Goal: Task Accomplishment & Management: Use online tool/utility

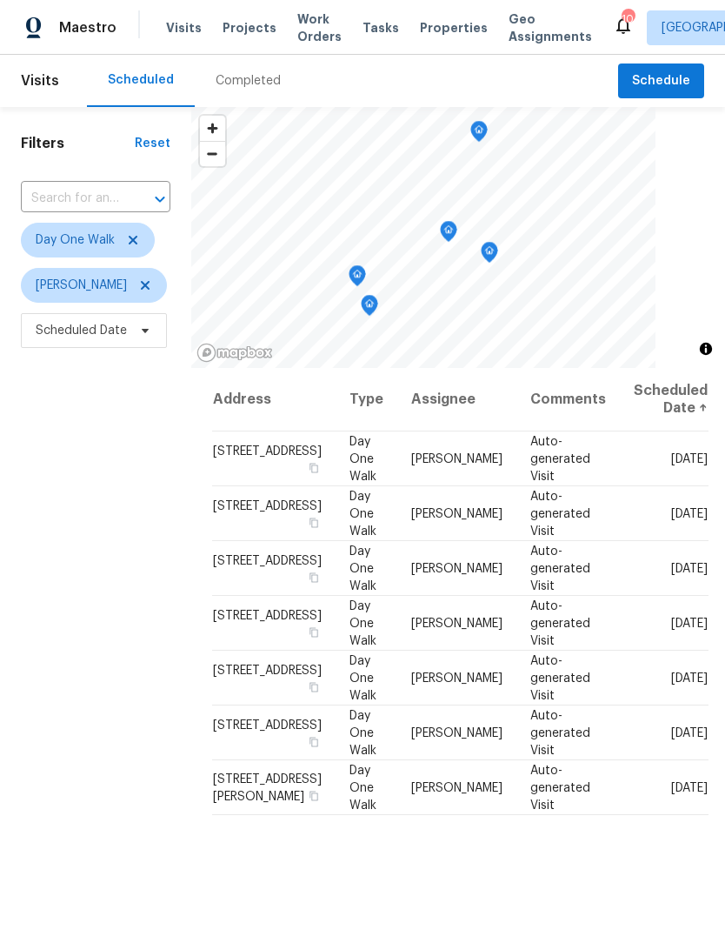
click at [302, 36] on span "Work Orders" at bounding box center [319, 27] width 44 height 35
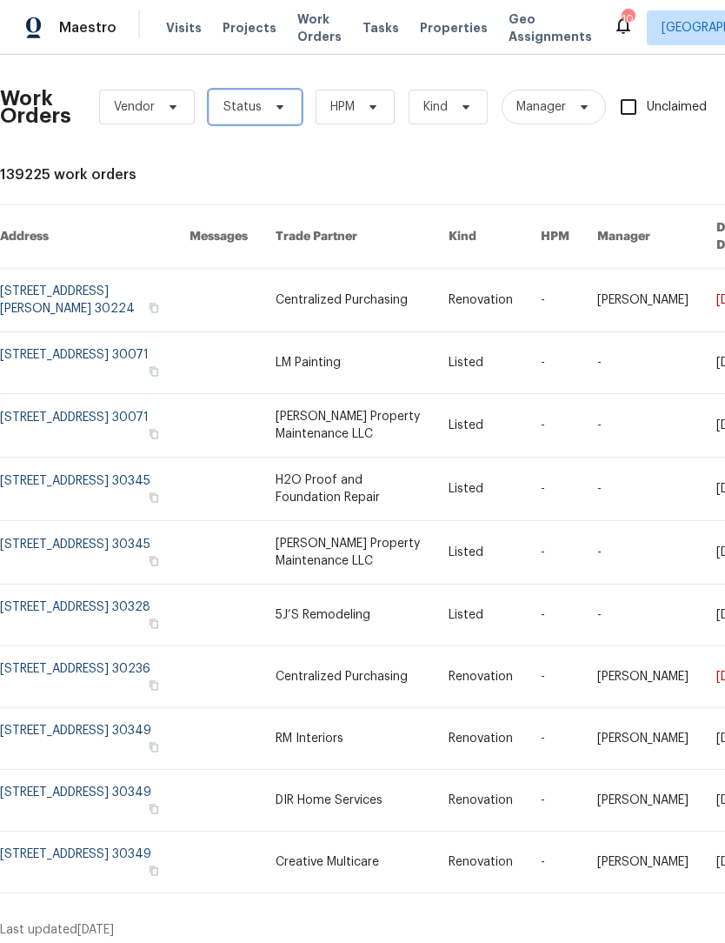
click at [282, 112] on icon at bounding box center [280, 107] width 14 height 14
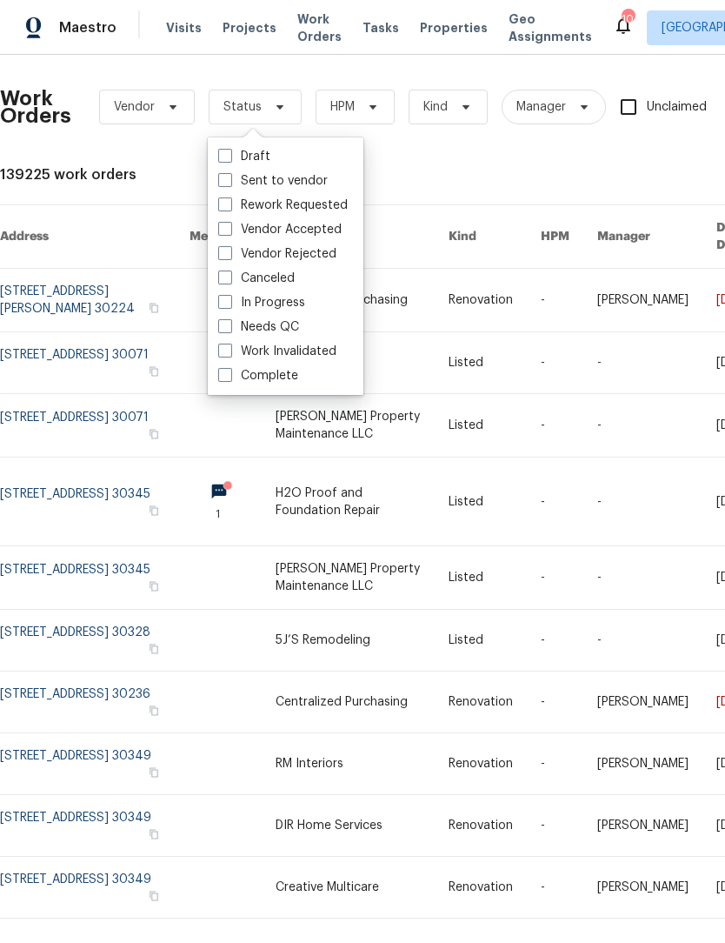
click at [227, 323] on span at bounding box center [225, 326] width 14 height 14
click at [227, 323] on input "Needs QC" at bounding box center [223, 323] width 11 height 11
checkbox input "true"
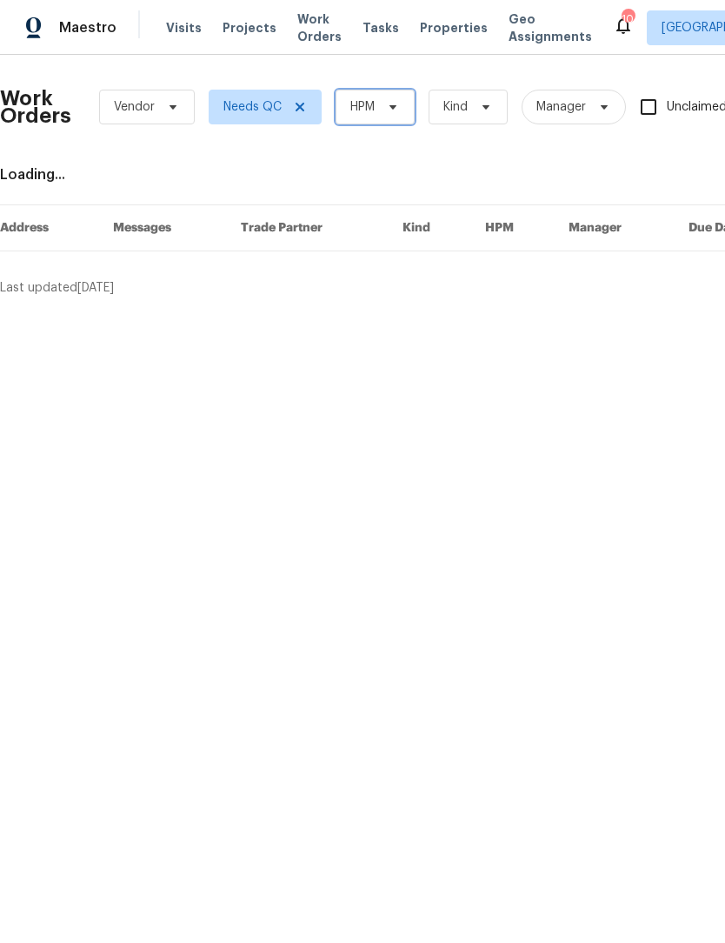
click at [399, 103] on icon at bounding box center [393, 107] width 14 height 14
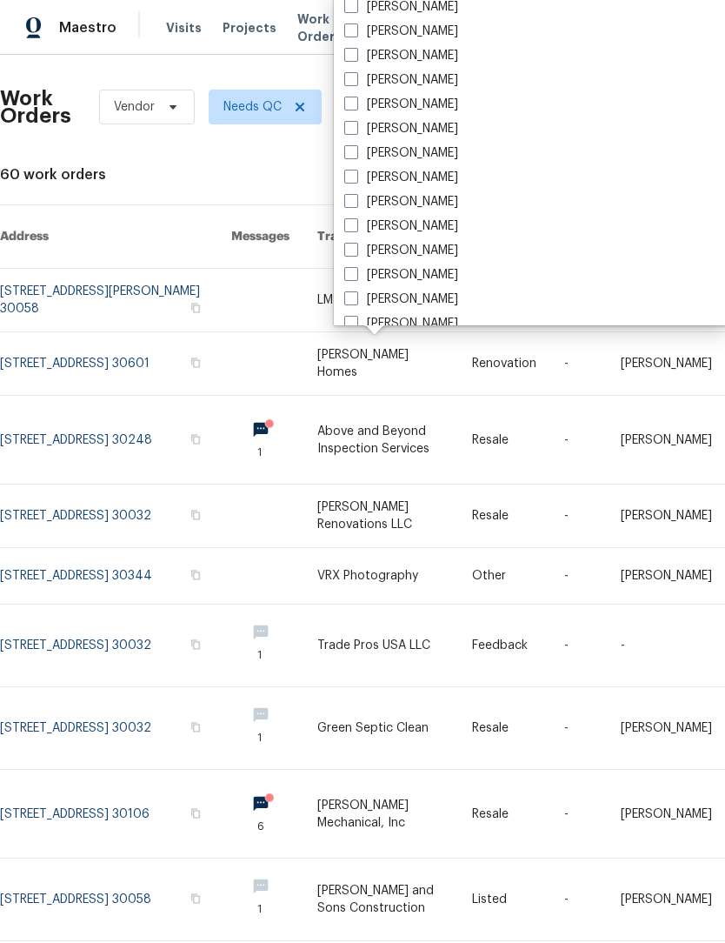
scroll to position [1183, 0]
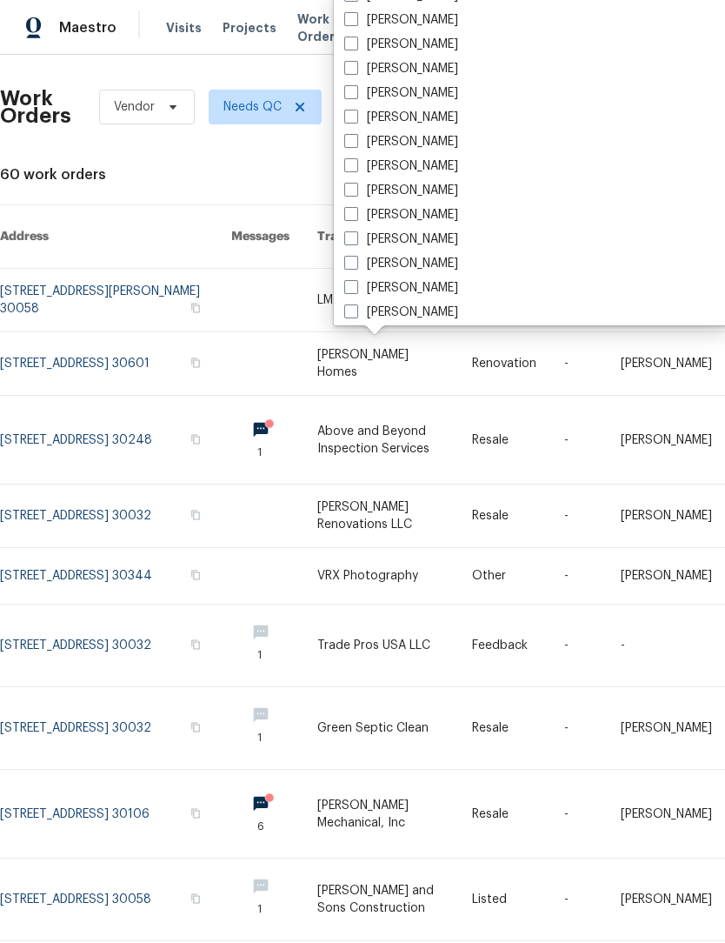
click at [356, 90] on span at bounding box center [351, 92] width 14 height 14
click at [356, 90] on input "[PERSON_NAME]" at bounding box center [349, 89] width 11 height 11
checkbox input "true"
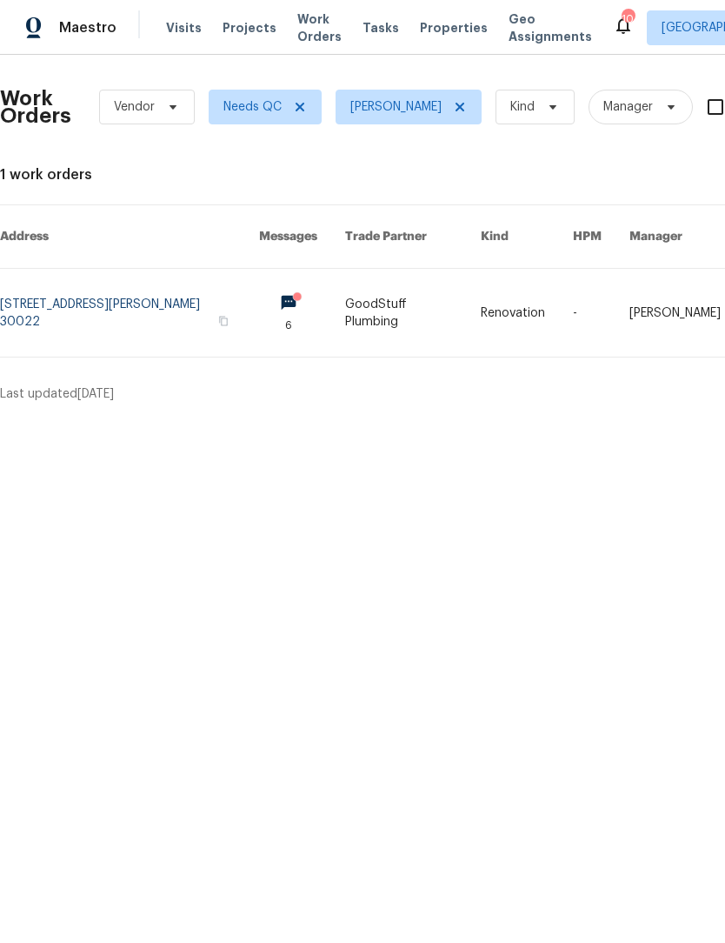
click at [213, 301] on link at bounding box center [129, 313] width 259 height 88
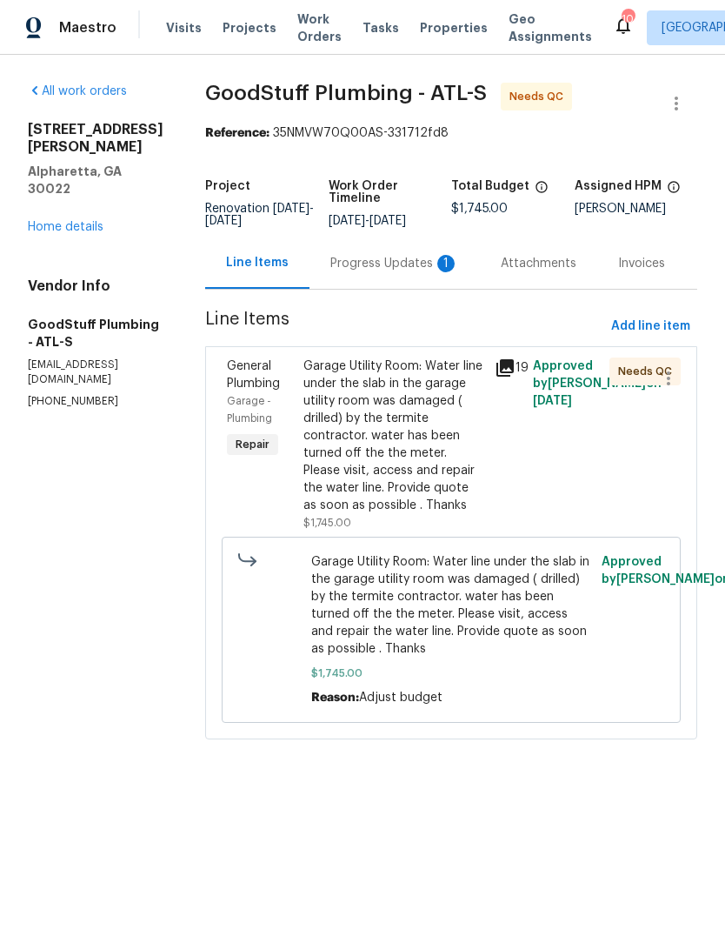
click at [402, 272] on div "Progress Updates 1" at bounding box center [394, 263] width 129 height 17
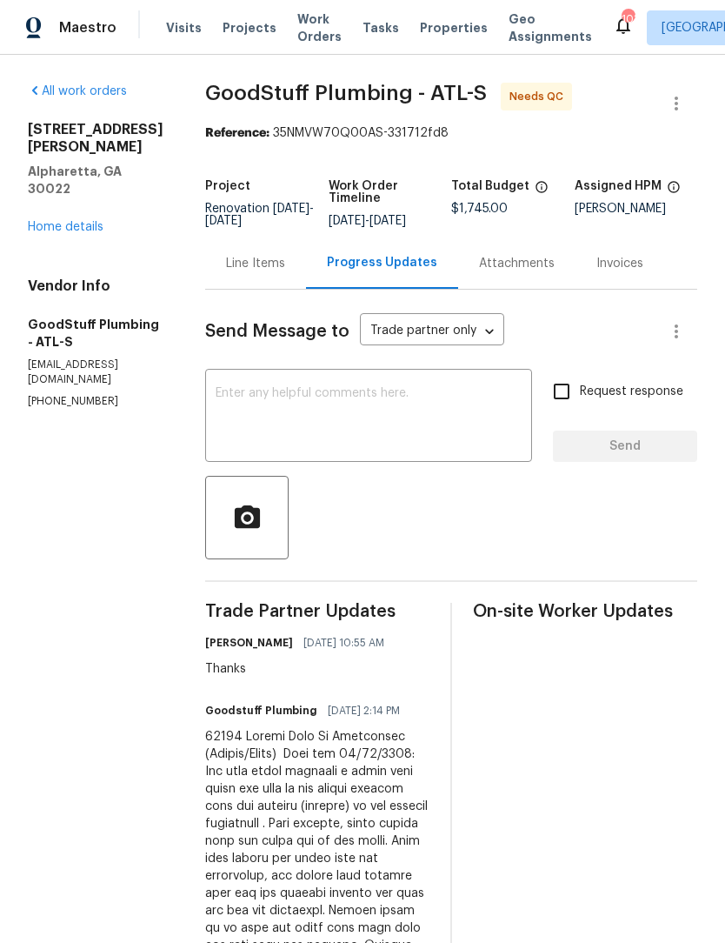
click at [285, 272] on div "Line Items" at bounding box center [255, 263] width 59 height 17
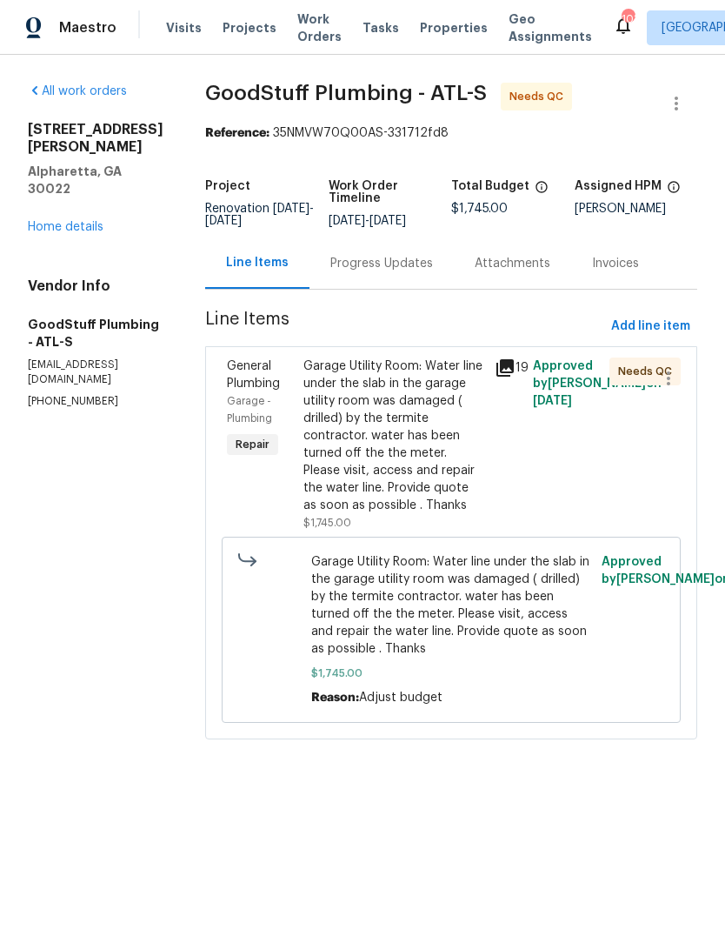
click at [448, 443] on div "Garage Utility Room: Water line under the slab in the garage utility room was d…" at bounding box center [393, 435] width 181 height 157
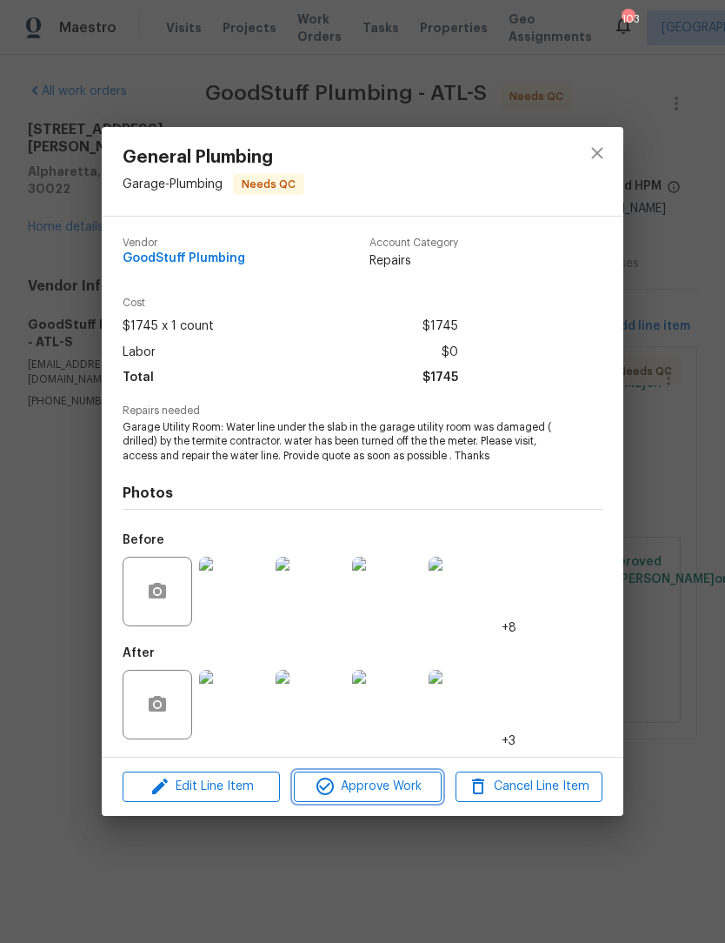
click at [397, 783] on span "Approve Work" at bounding box center [367, 787] width 137 height 22
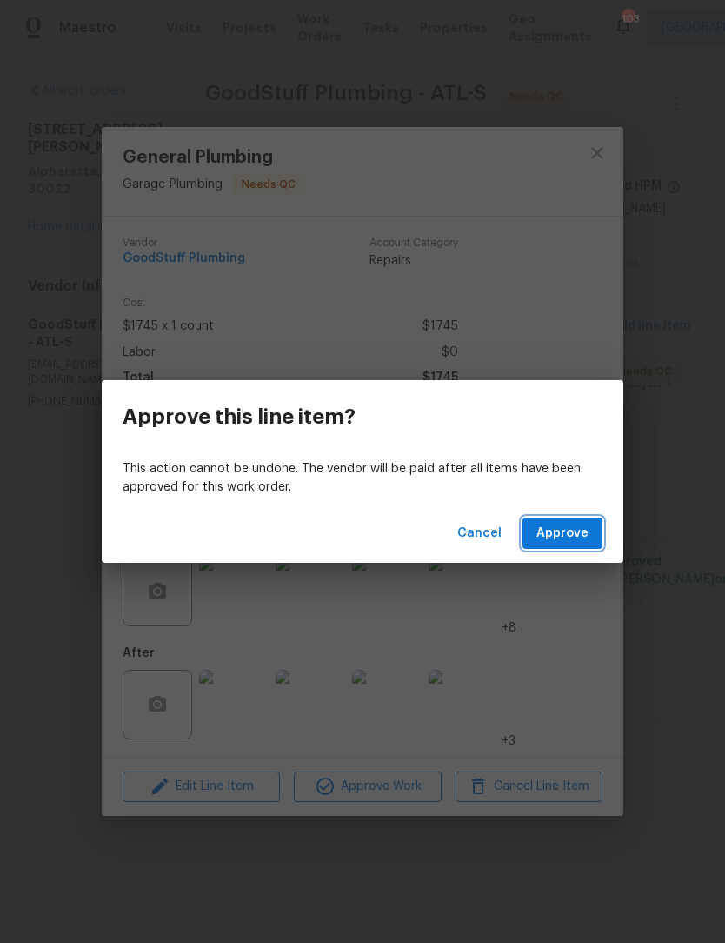
click at [560, 530] on span "Approve" at bounding box center [563, 534] width 52 height 22
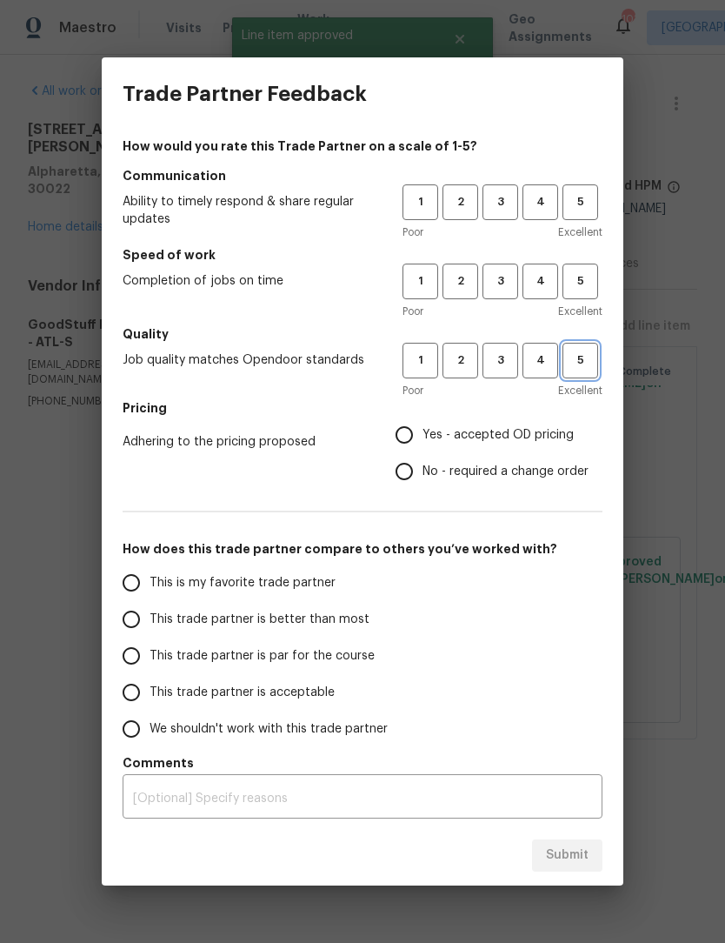
click at [580, 358] on span "5" at bounding box center [580, 360] width 32 height 20
click at [589, 297] on button "5" at bounding box center [581, 281] width 36 height 36
click at [573, 230] on span "Excellent" at bounding box center [580, 231] width 44 height 17
click at [401, 443] on input "Yes - accepted OD pricing" at bounding box center [404, 435] width 37 height 37
radio input "true"
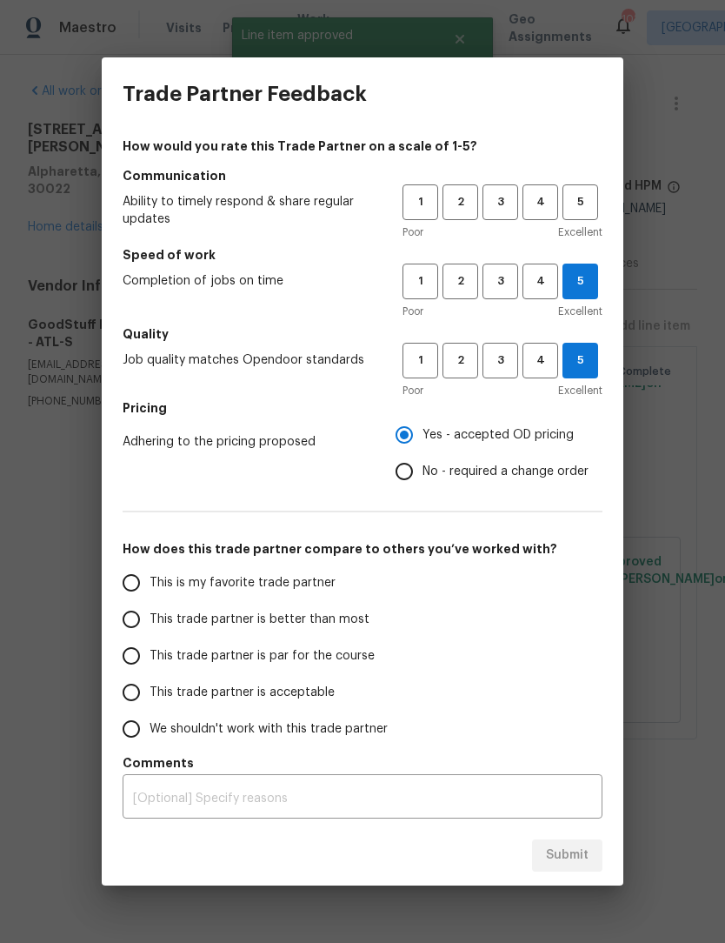
click at [115, 585] on input "This is my favorite trade partner" at bounding box center [131, 582] width 37 height 37
click at [583, 204] on span "5" at bounding box center [580, 202] width 32 height 20
radio input "true"
click at [582, 869] on button "Submit" at bounding box center [567, 855] width 70 height 32
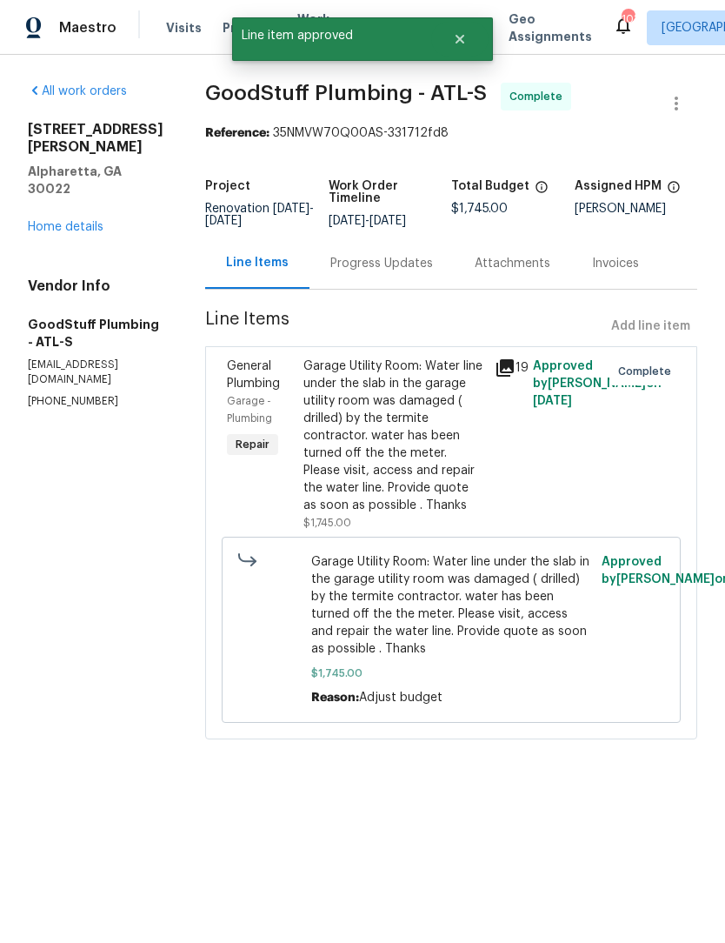
radio input "false"
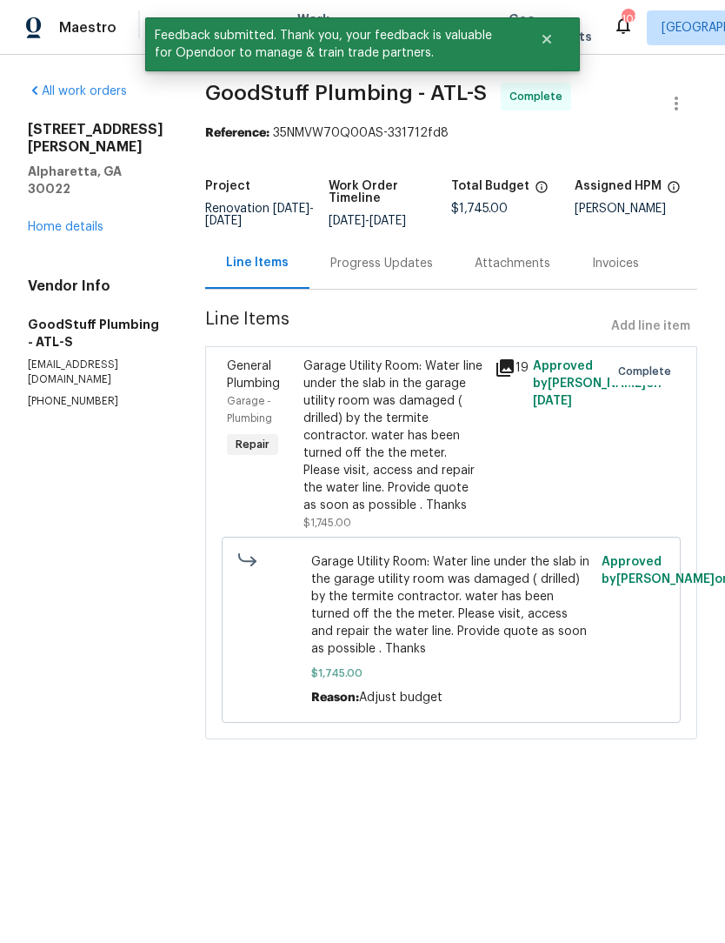
click at [443, 446] on div "Garage Utility Room: Water line under the slab in the garage utility room was d…" at bounding box center [393, 435] width 181 height 157
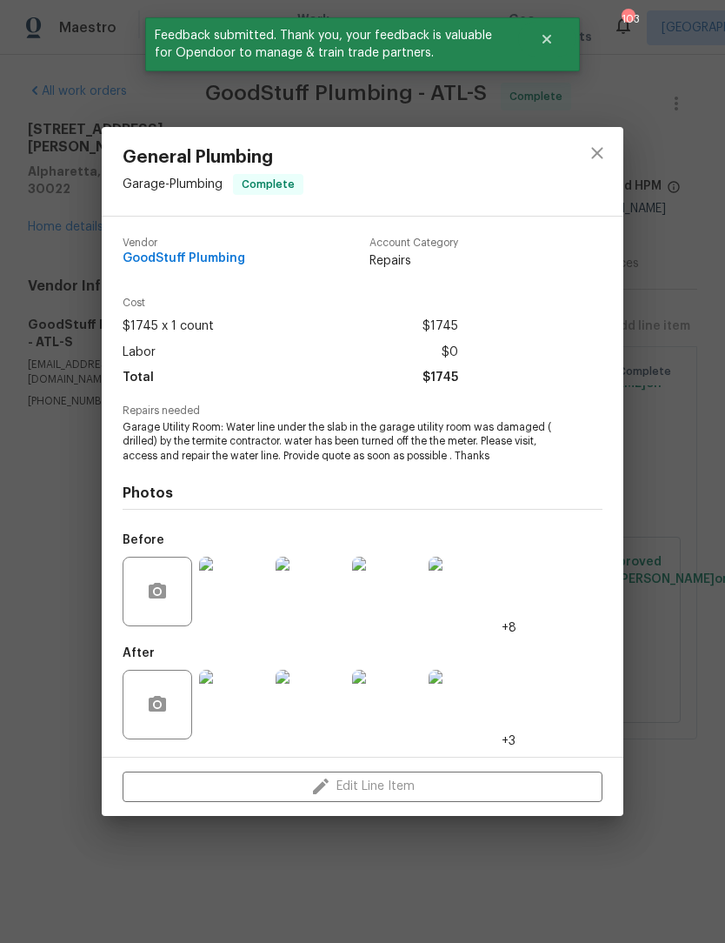
click at [255, 717] on img at bounding box center [234, 705] width 70 height 70
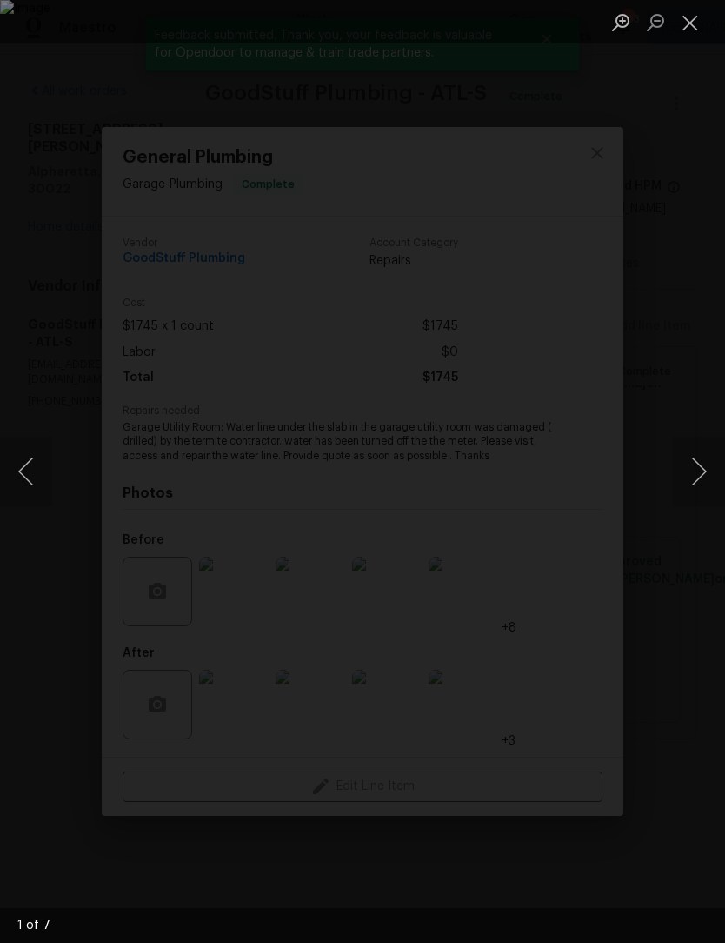
click at [702, 483] on button "Next image" at bounding box center [699, 472] width 52 height 70
click at [704, 479] on button "Next image" at bounding box center [699, 472] width 52 height 70
click at [702, 481] on button "Next image" at bounding box center [699, 472] width 52 height 70
click at [705, 483] on button "Next image" at bounding box center [699, 472] width 52 height 70
click at [704, 484] on button "Next image" at bounding box center [699, 472] width 52 height 70
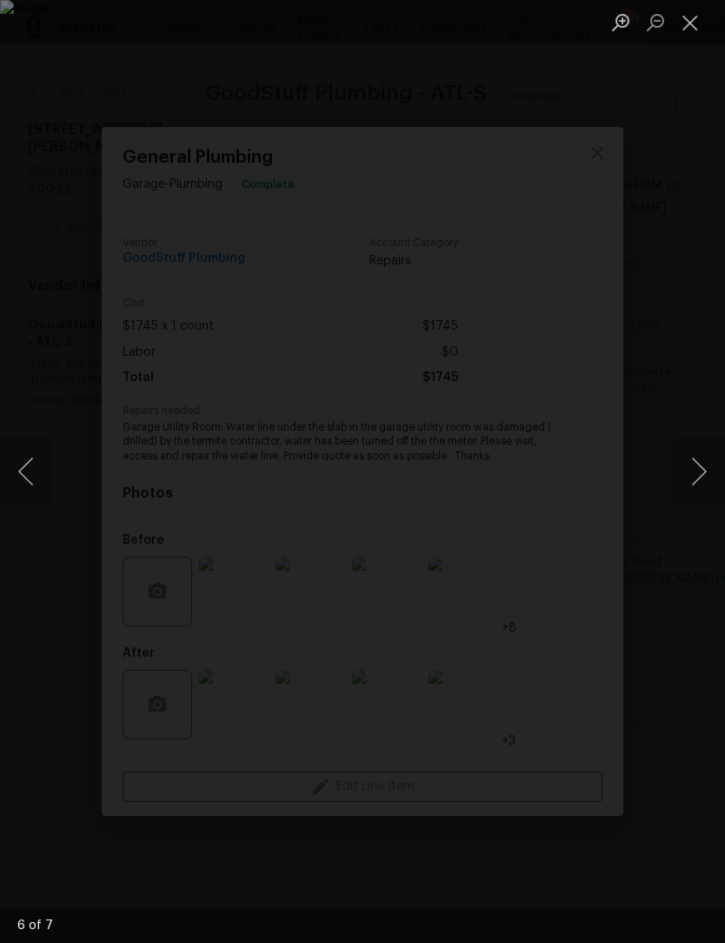
click at [704, 484] on button "Next image" at bounding box center [699, 472] width 52 height 70
click at [705, 485] on button "Next image" at bounding box center [699, 472] width 52 height 70
click at [33, 474] on button "Previous image" at bounding box center [26, 472] width 52 height 70
click at [707, 478] on button "Next image" at bounding box center [699, 472] width 52 height 70
click at [701, 13] on button "Close lightbox" at bounding box center [690, 22] width 35 height 30
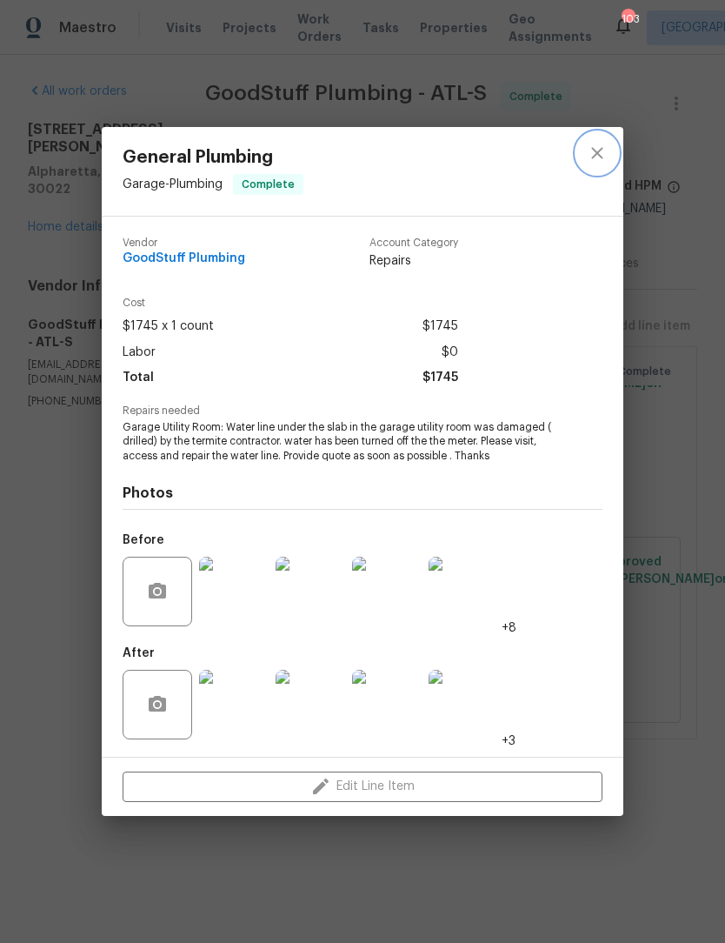
click at [598, 151] on icon "close" at bounding box center [596, 153] width 11 height 11
